Goal: Task Accomplishment & Management: Complete application form

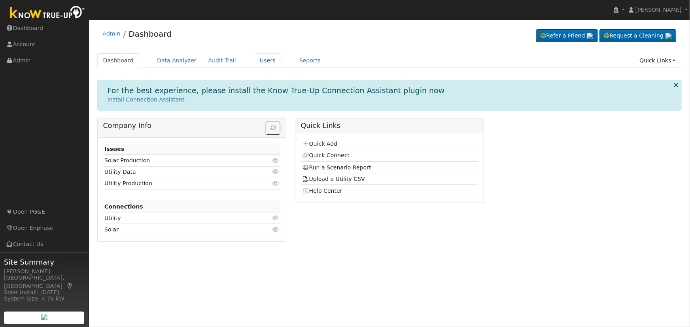
click at [255, 65] on link "Users" at bounding box center [268, 60] width 28 height 15
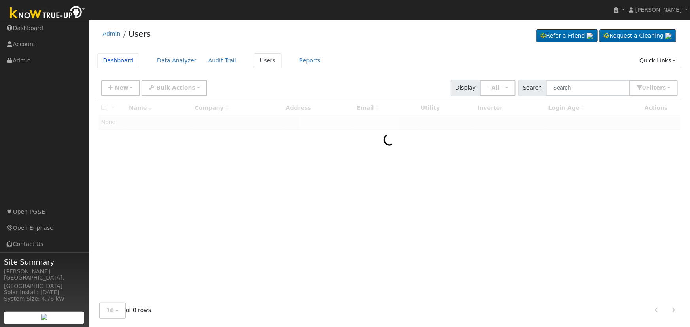
click at [118, 63] on link "Dashboard" at bounding box center [118, 60] width 42 height 15
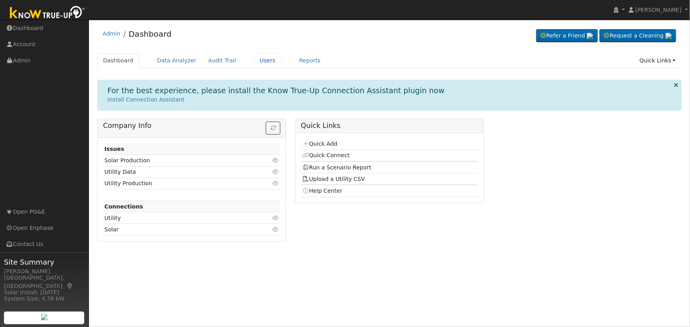
click at [254, 60] on link "Users" at bounding box center [268, 60] width 28 height 15
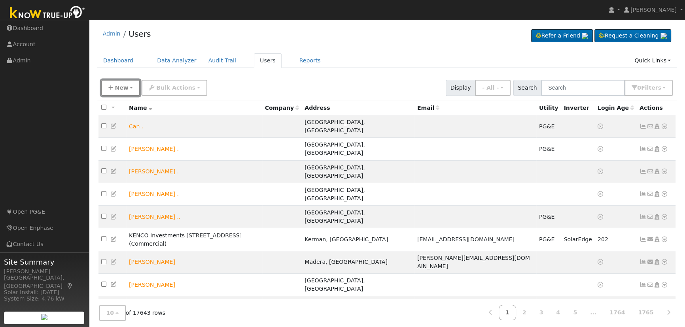
click at [118, 86] on span "New" at bounding box center [121, 88] width 13 height 6
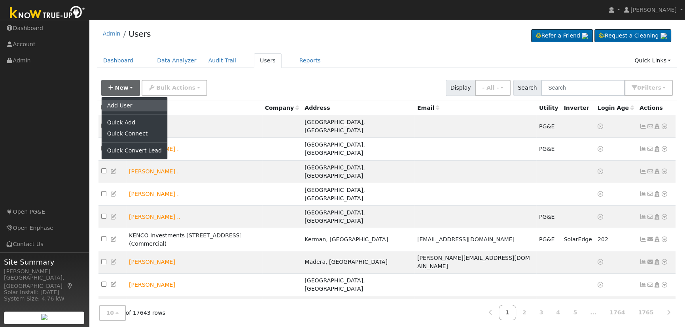
click at [122, 107] on link "Add User" at bounding box center [135, 105] width 66 height 11
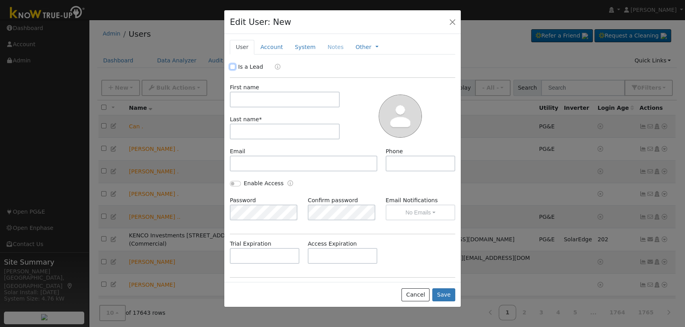
click at [230, 69] on input "Is a Lead" at bounding box center [233, 67] width 6 height 6
checkbox input "true"
click at [276, 97] on input "text" at bounding box center [285, 100] width 110 height 16
paste input "Fayad Almasri"
drag, startPoint x: 253, startPoint y: 98, endPoint x: 297, endPoint y: 96, distance: 43.9
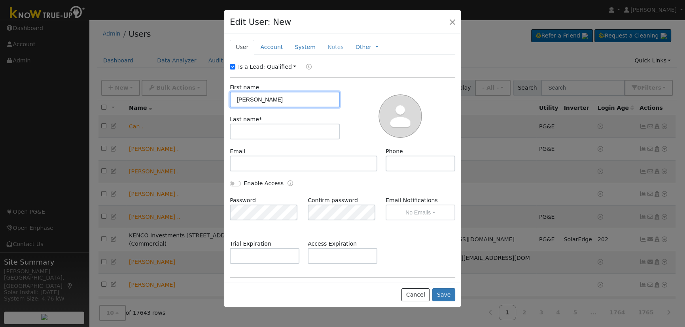
click at [297, 96] on input "Fayad Almasri" at bounding box center [285, 100] width 110 height 16
type input "Fayad"
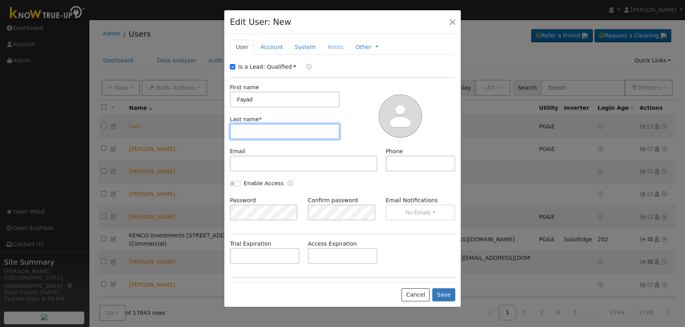
click at [282, 130] on input "text" at bounding box center [285, 132] width 110 height 16
paste input "Almasri"
type input "Almasri"
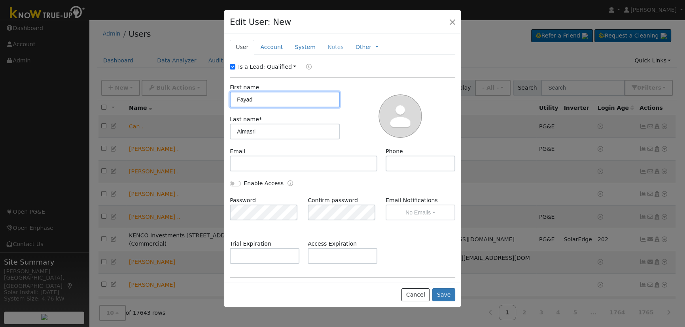
click at [235, 98] on input "Fayad" at bounding box center [285, 100] width 110 height 16
click at [269, 47] on link "Account" at bounding box center [271, 47] width 34 height 15
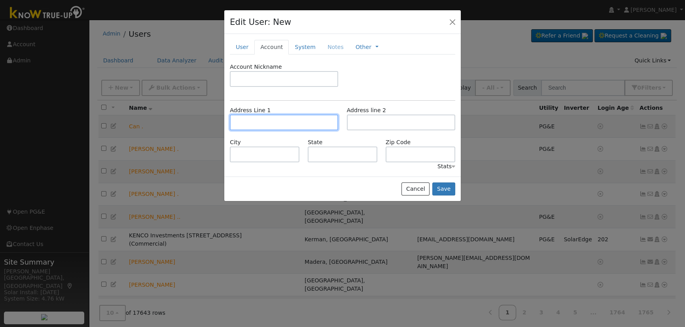
click at [264, 126] on input "text" at bounding box center [284, 123] width 108 height 16
paste input "Almasri"
type input "Almasri"
click at [265, 121] on input "Almasri" at bounding box center [284, 123] width 108 height 16
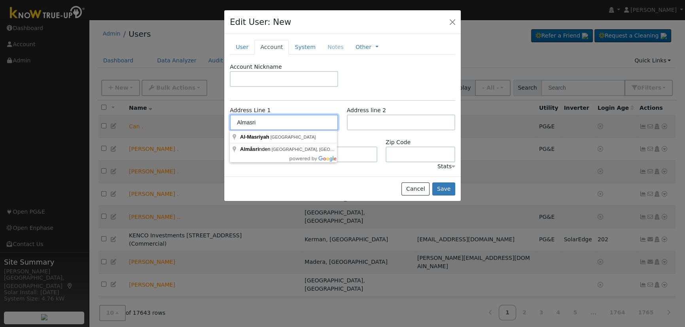
click at [265, 121] on input "Almasri" at bounding box center [284, 123] width 108 height 16
paste input "Almasri"
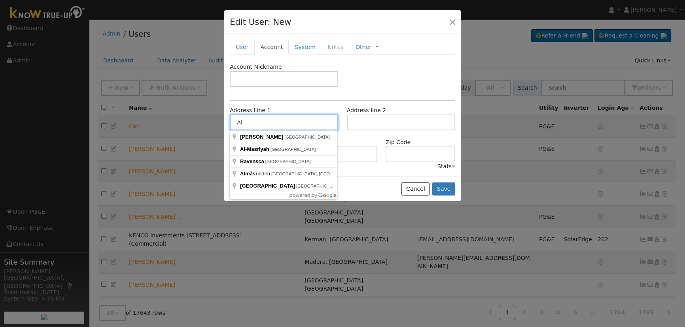
type input "A"
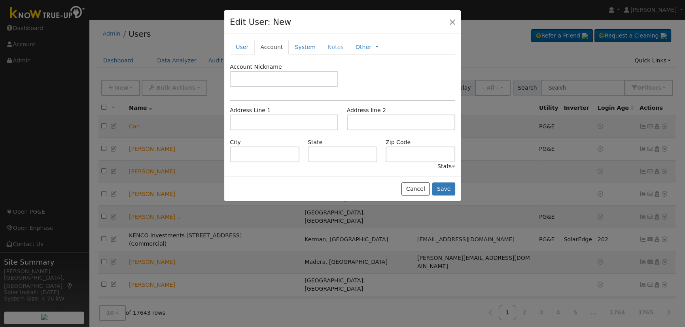
click at [245, 48] on link "User" at bounding box center [242, 47] width 25 height 15
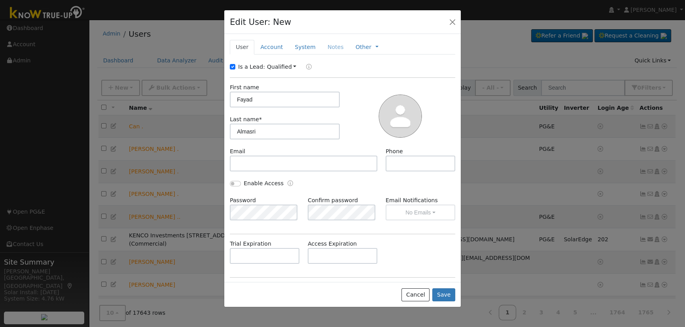
click at [264, 47] on link "Account" at bounding box center [271, 47] width 34 height 15
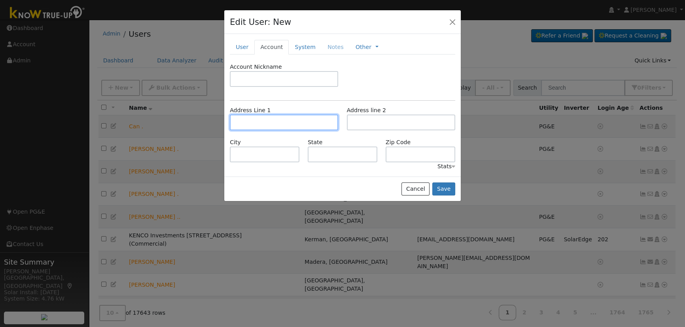
click at [278, 124] on input "text" at bounding box center [284, 123] width 108 height 16
paste input "3157 Portals Ave, Clovis, CA 93619, USA"
type input "3157 Portals Avenue"
type input "Clovis"
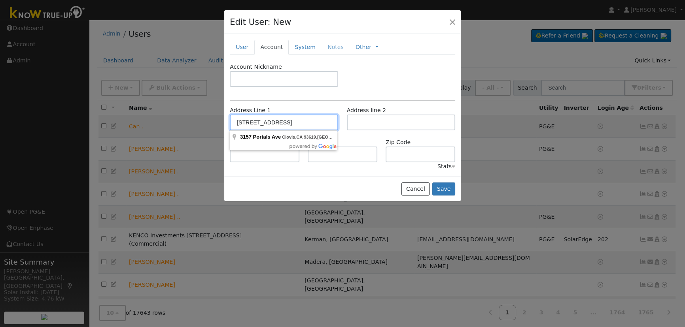
type input "CA"
type input "93619"
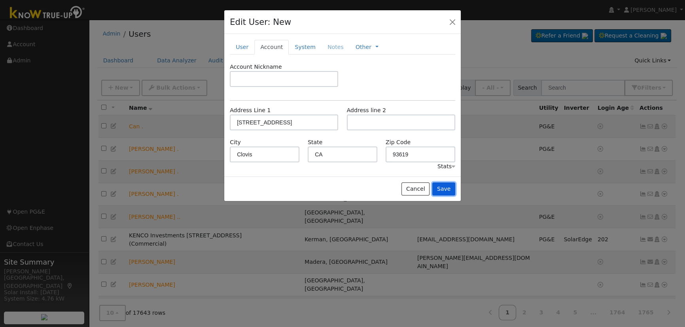
click at [448, 189] on button "Save" at bounding box center [443, 189] width 23 height 13
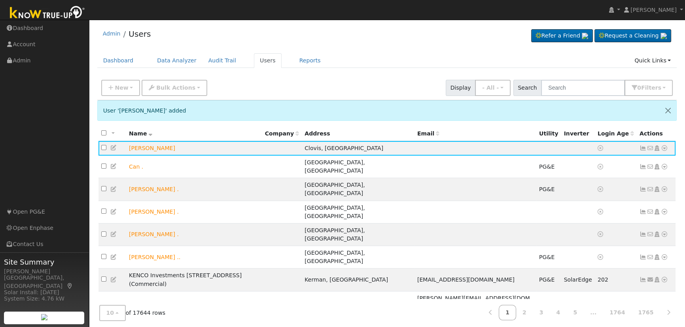
click at [657, 149] on icon at bounding box center [656, 148] width 7 height 6
